Goal: Ask a question

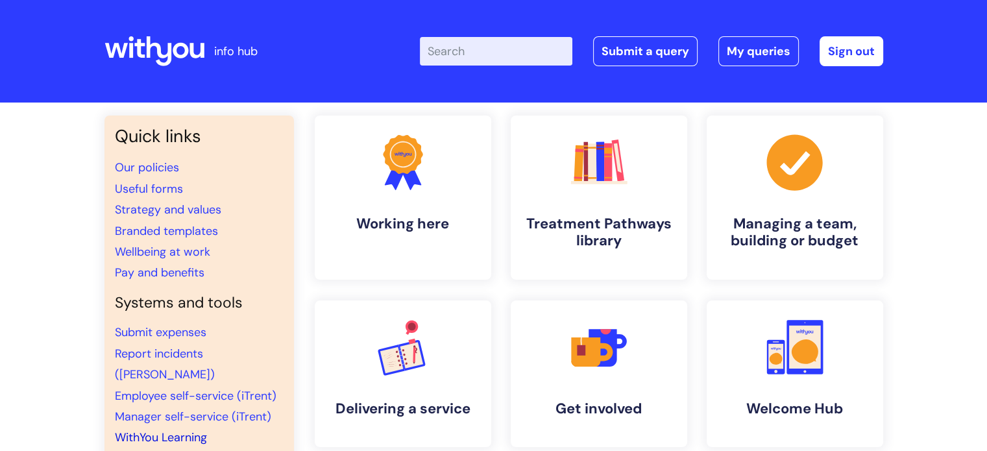
click at [191, 430] on link "WithYou Learning" at bounding box center [161, 438] width 92 height 16
click at [674, 58] on link "Submit a query" at bounding box center [645, 51] width 105 height 30
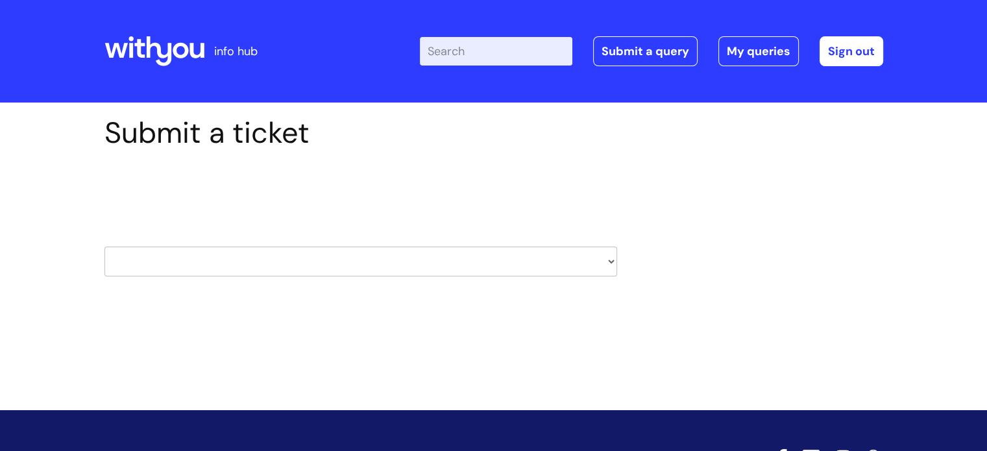
click at [602, 265] on select "HR / People IT and Support Clinical Drug Alerts Finance Accounts Data Support T…" at bounding box center [361, 262] width 513 height 30
select select "learning_and_development"
click at [105, 247] on select "HR / People IT and Support Clinical Drug Alerts Finance Accounts Data Support T…" at bounding box center [361, 262] width 513 height 30
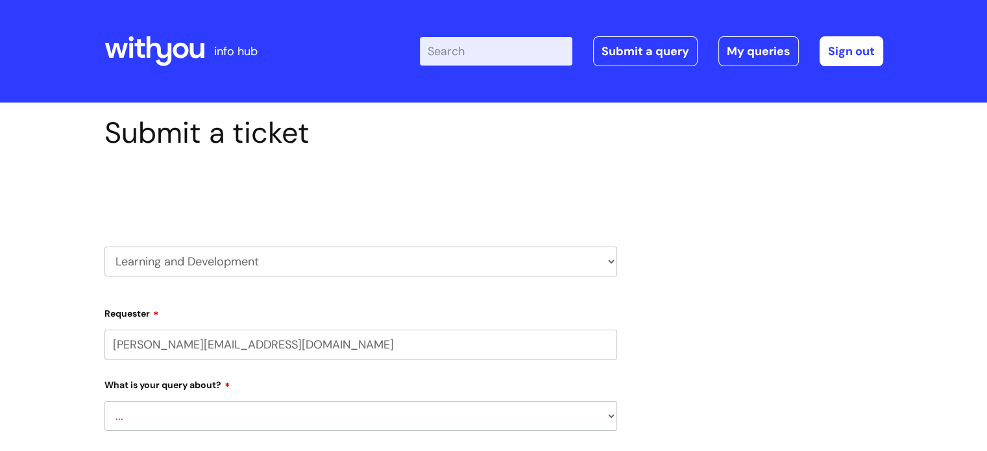
click at [448, 417] on select "... Question about a training course or session booking Ask about apprenticeshi…" at bounding box center [361, 416] width 513 height 30
select select "Question about mandatory or required training"
click at [105, 401] on select "... Question about a training course or session booking Ask about apprenticeshi…" at bounding box center [361, 416] width 513 height 30
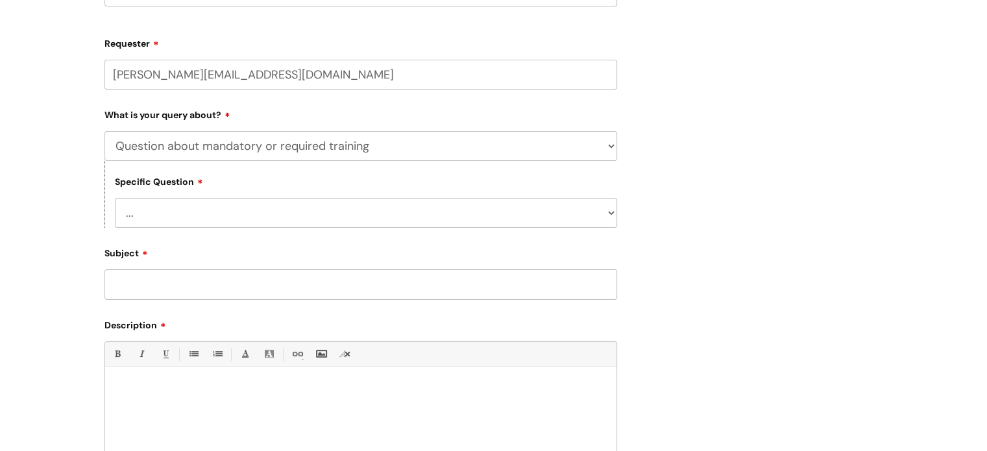
scroll to position [280, 0]
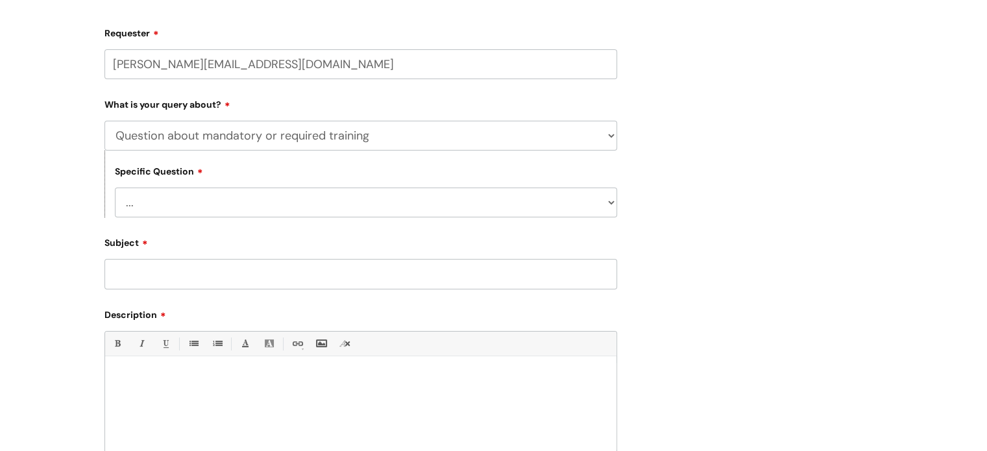
click at [606, 200] on select "... Induction requirements Compliance deadlines Refresher schedule Mandatory tr…" at bounding box center [366, 203] width 502 height 30
select select "Refresher schedule"
click at [115, 188] on select "... Induction requirements Compliance deadlines Refresher schedule Mandatory tr…" at bounding box center [366, 203] width 502 height 30
click at [542, 285] on input "Subject" at bounding box center [361, 274] width 513 height 30
type input "Compliance Training"
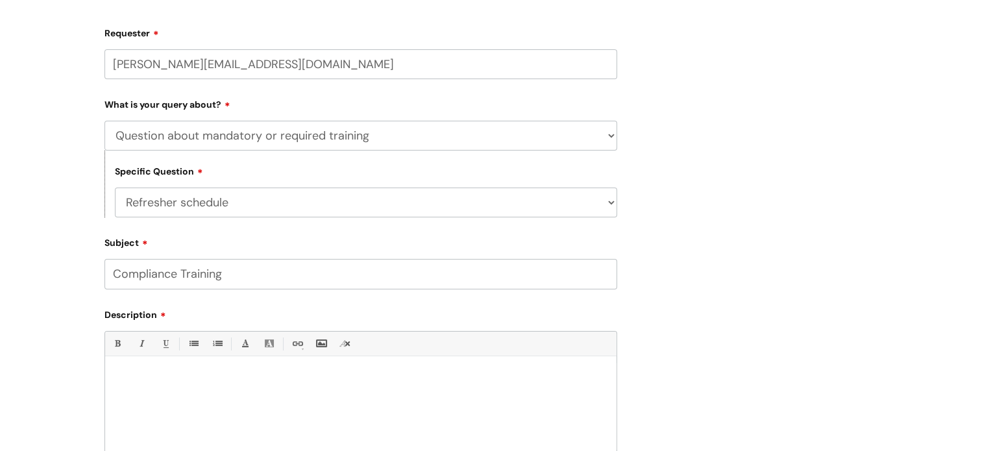
click at [427, 371] on div at bounding box center [360, 408] width 511 height 90
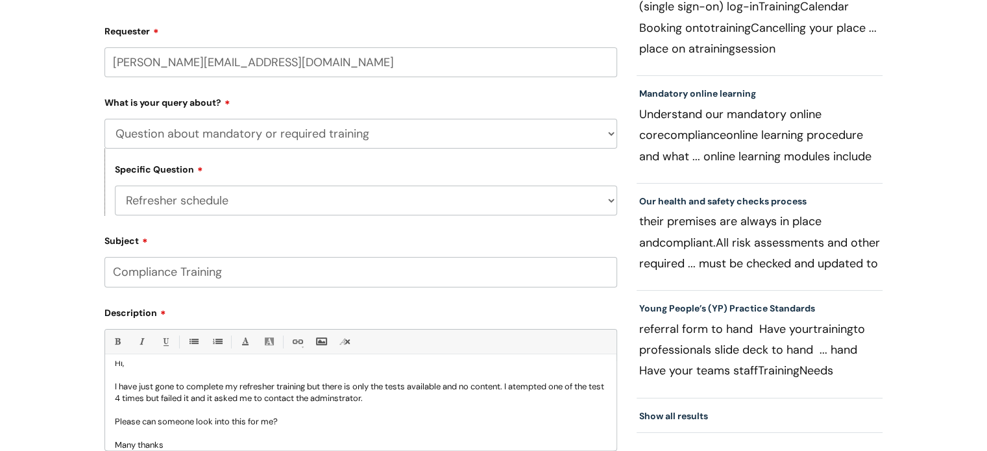
scroll to position [25, 0]
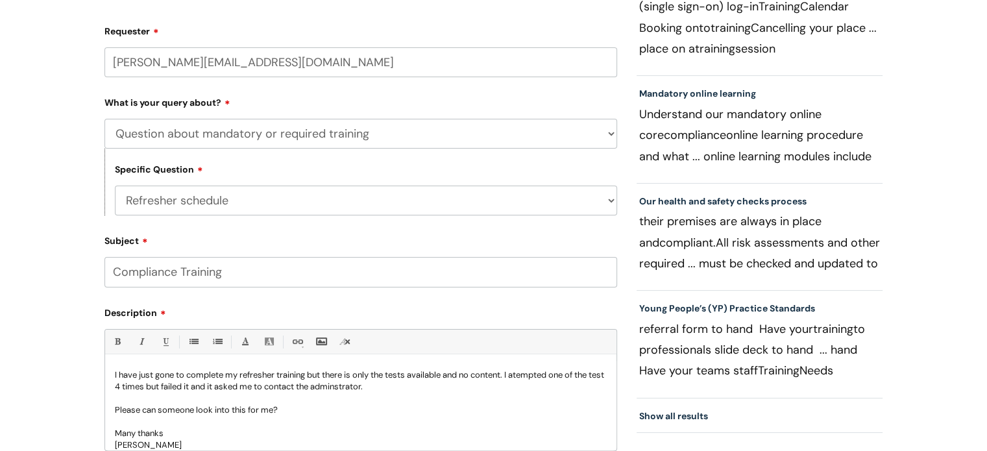
click at [369, 388] on p "I have just gone to complete my refresher training but there is only the tests …" at bounding box center [361, 380] width 492 height 23
click at [527, 373] on p "I have just gone to complete my refresher training but there is only the tests …" at bounding box center [361, 380] width 492 height 23
click at [530, 375] on p "I have just gone to complete my refresher training but there is only the tests …" at bounding box center [361, 380] width 492 height 23
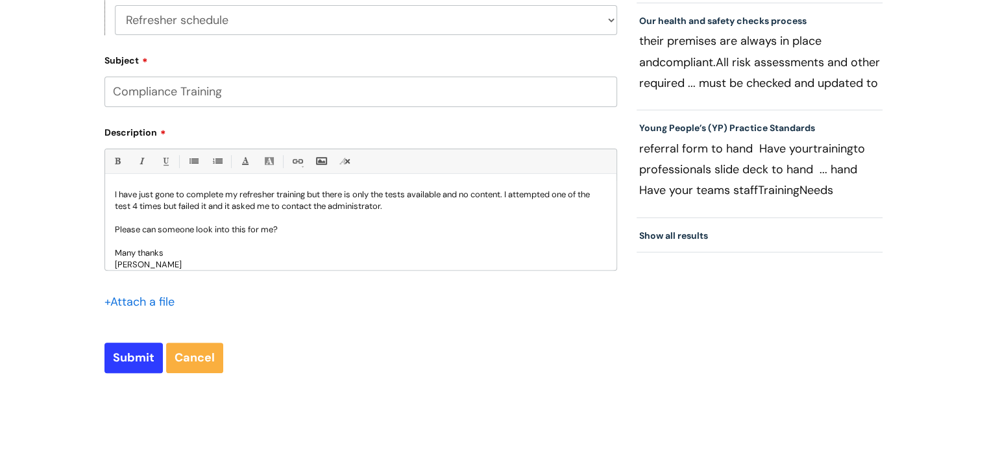
scroll to position [473, 0]
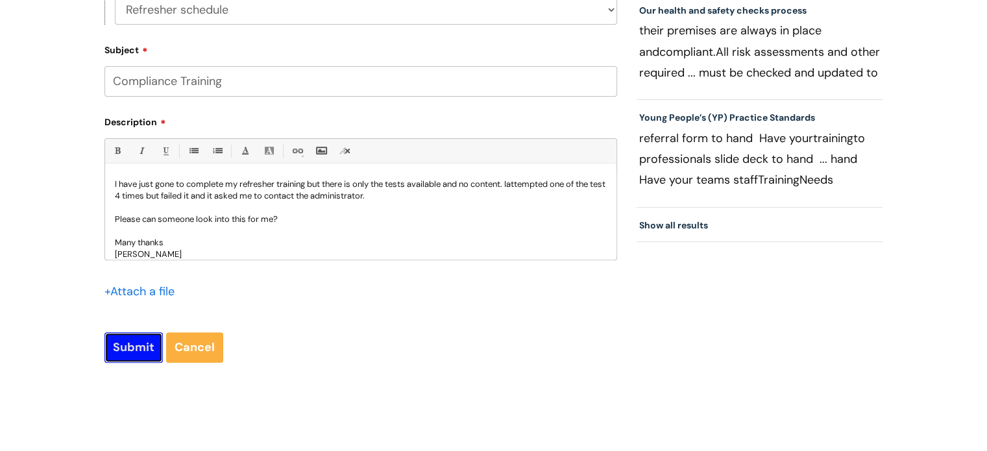
click at [144, 340] on input "Submit" at bounding box center [134, 347] width 58 height 30
type input "Please Wait..."
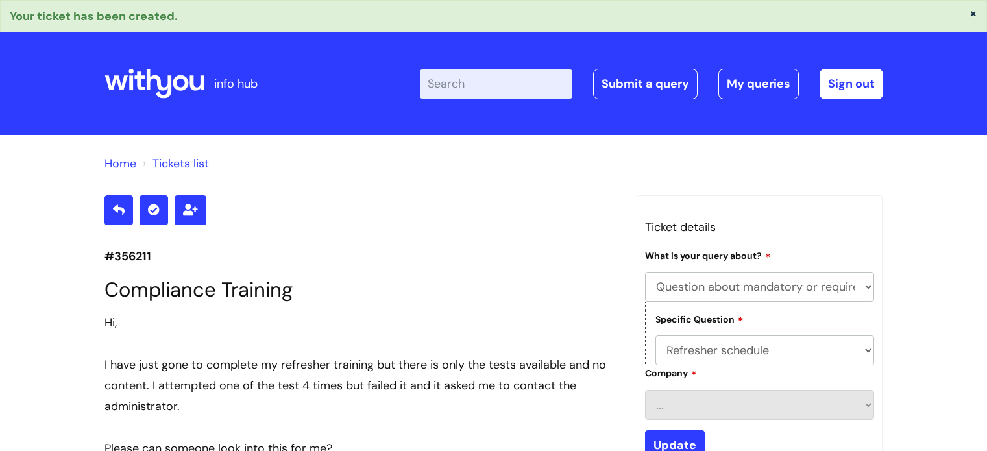
select select "Question about mandatory or required training"
select select "Refresher schedule"
